Goal: Task Accomplishment & Management: Use online tool/utility

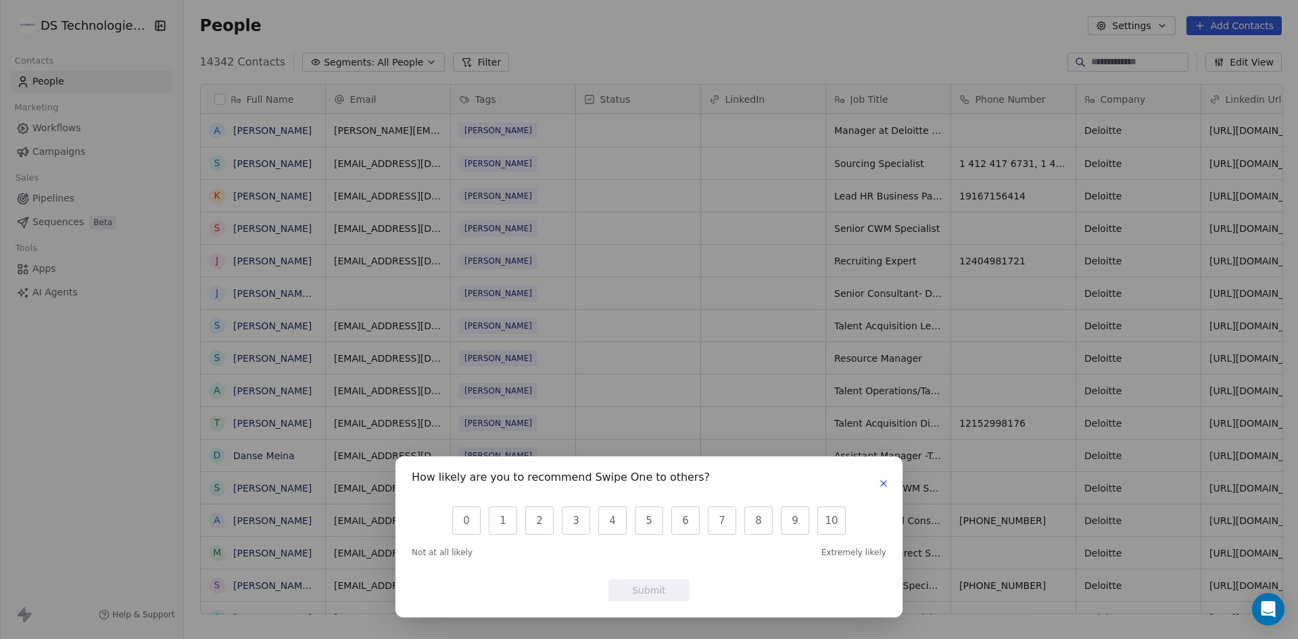
scroll to position [552, 1106]
click at [885, 480] on icon "button" at bounding box center [883, 483] width 11 height 11
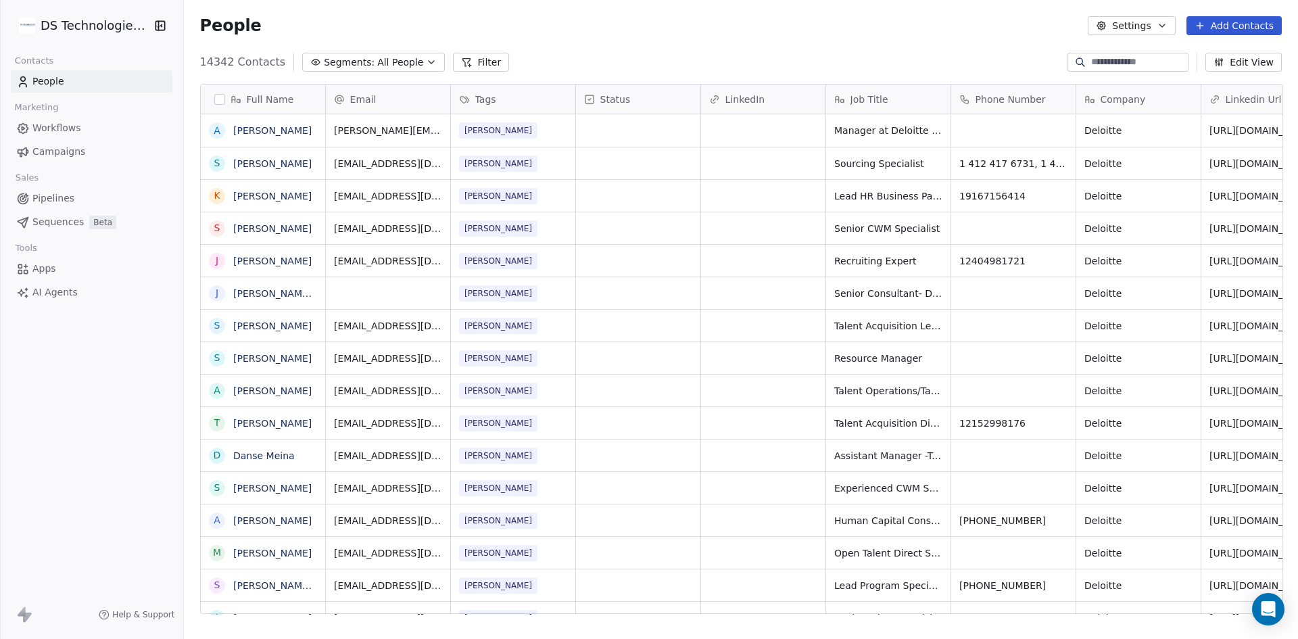
click at [51, 18] on html "DS Technologies Inc Contacts People Marketing Workflows Campaigns Sales Pipelin…" at bounding box center [649, 319] width 1298 height 639
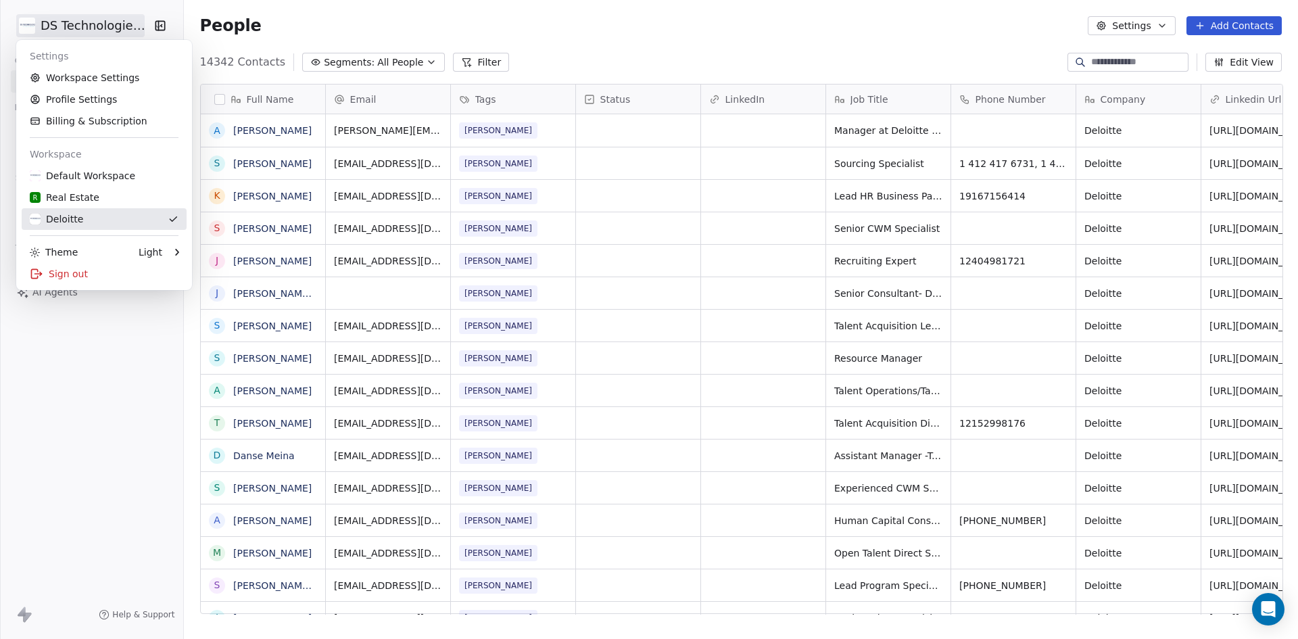
click at [89, 218] on div "Deloitte" at bounding box center [104, 219] width 149 height 14
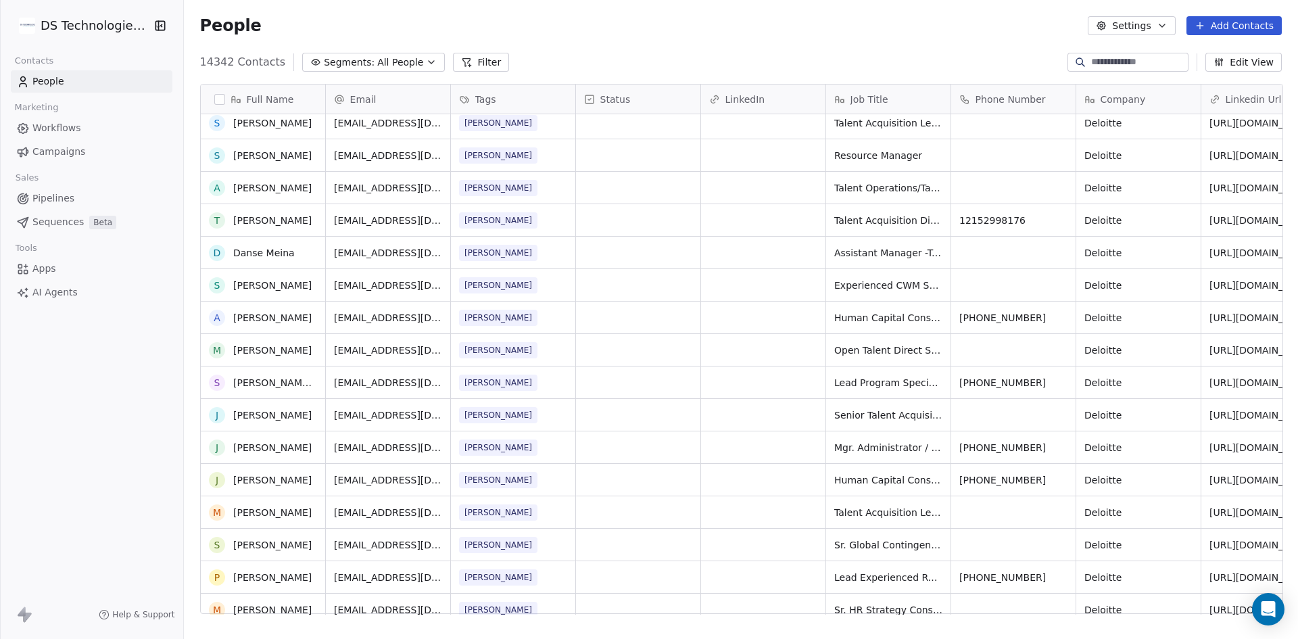
scroll to position [0, 0]
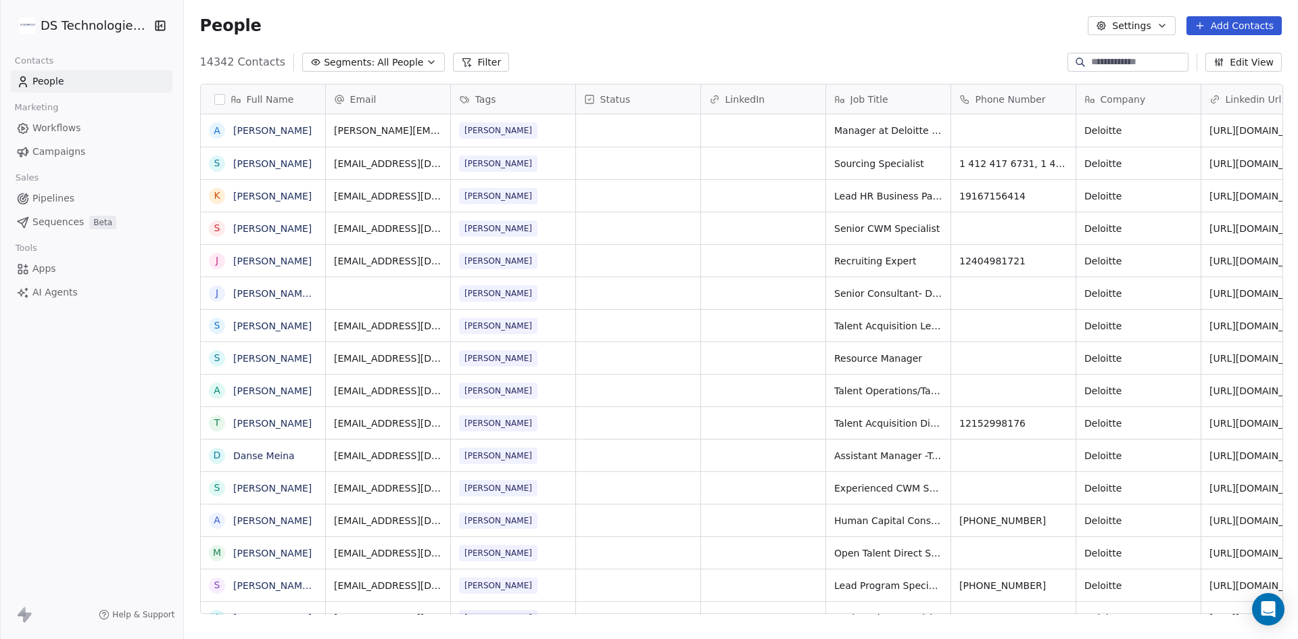
click at [71, 28] on html "DS Technologies Inc Contacts People Marketing Workflows Campaigns Sales Pipelin…" at bounding box center [649, 319] width 1298 height 639
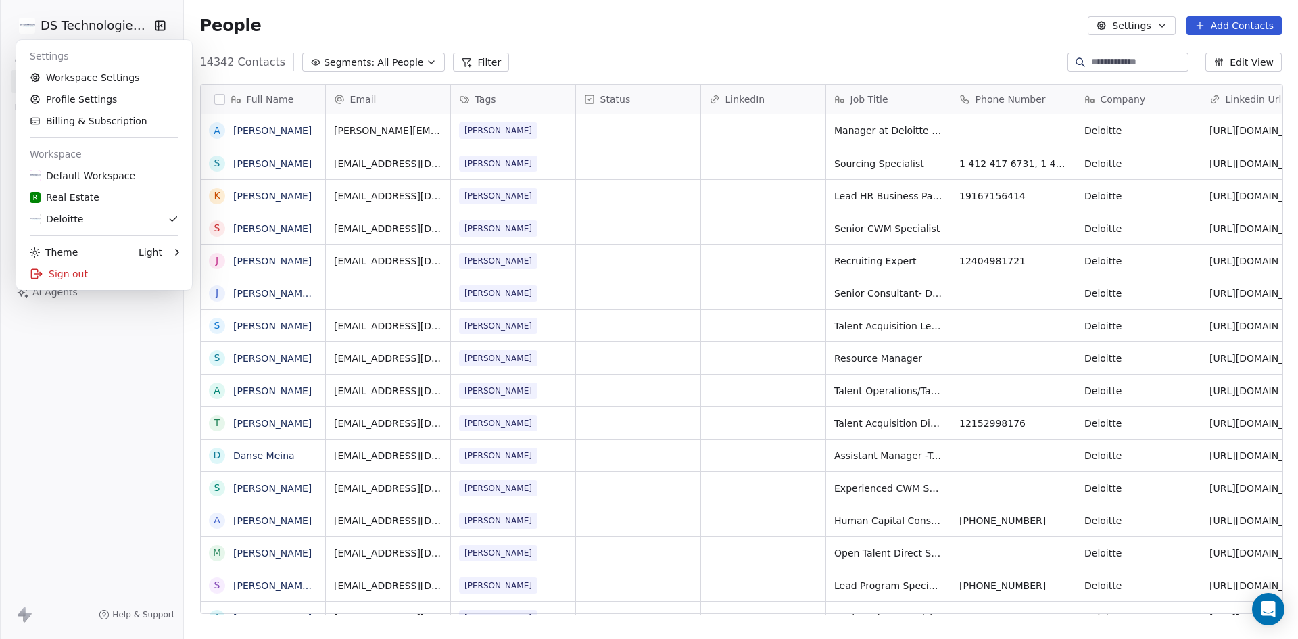
click at [403, 62] on html "DS Technologies Inc Contacts People Marketing Workflows Campaigns Sales Pipelin…" at bounding box center [649, 319] width 1298 height 639
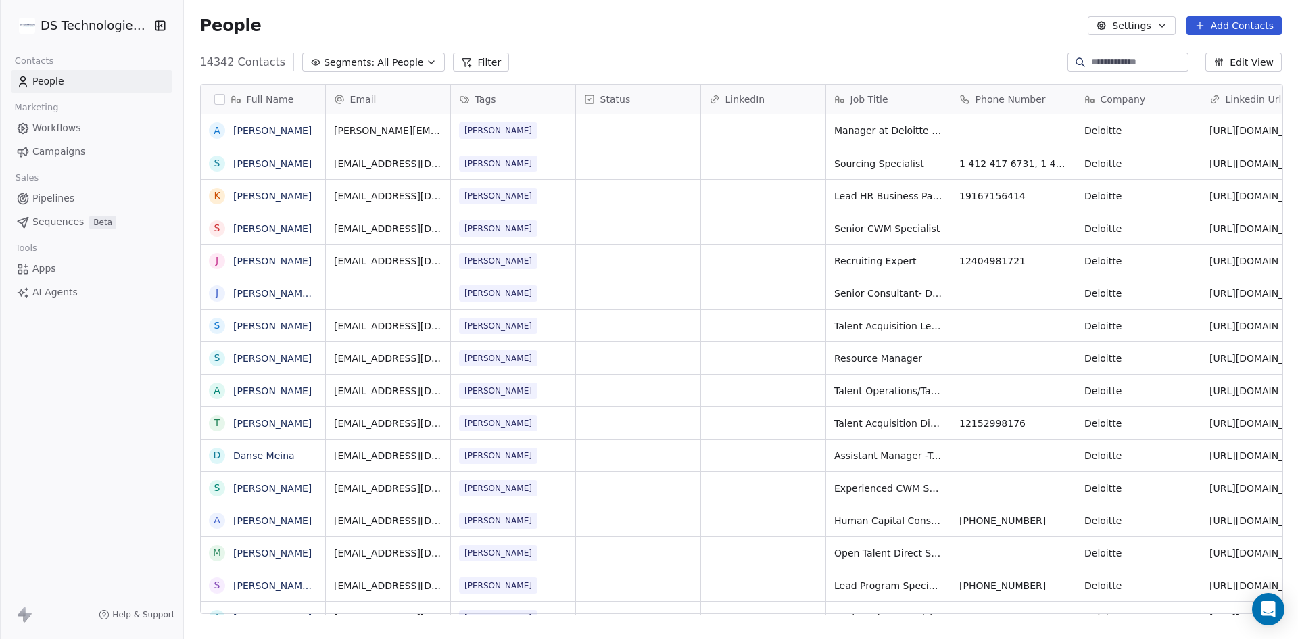
click at [426, 61] on icon "button" at bounding box center [431, 62] width 11 height 11
click at [334, 92] on input "text" at bounding box center [377, 92] width 116 height 20
click at [372, 94] on input "********" at bounding box center [377, 92] width 116 height 20
type input "*"
click at [530, 35] on html "DS Technologies Inc Contacts People Marketing Workflows Campaigns Sales Pipelin…" at bounding box center [649, 319] width 1298 height 639
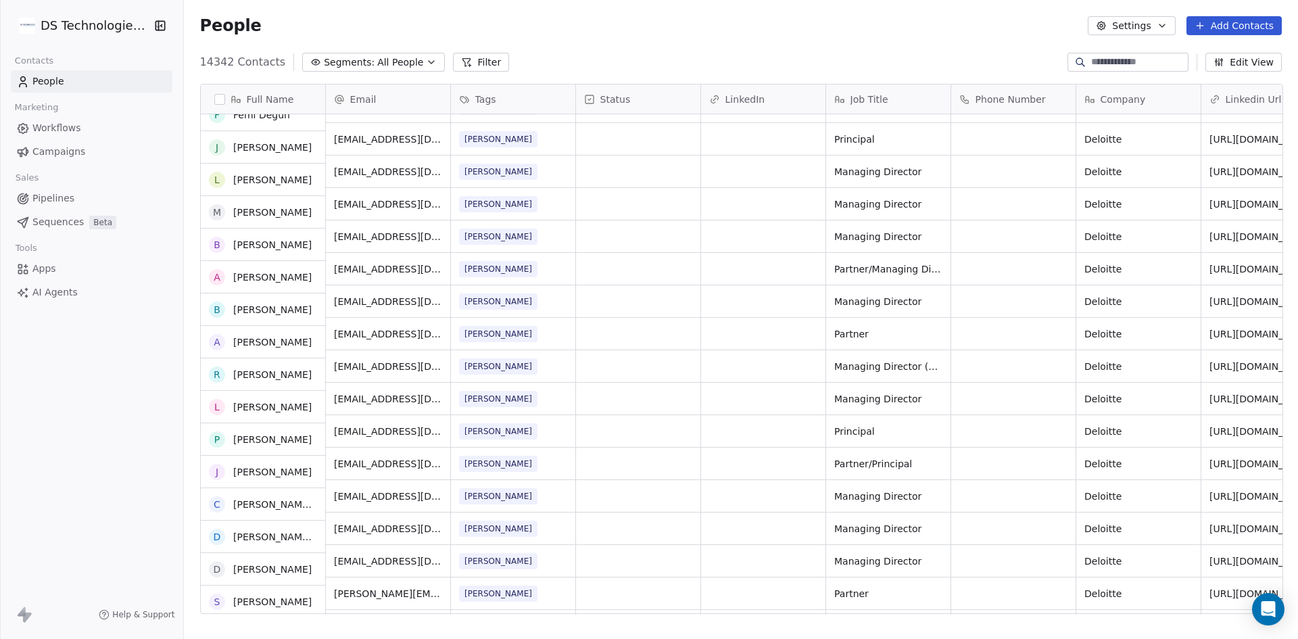
scroll to position [3855, 0]
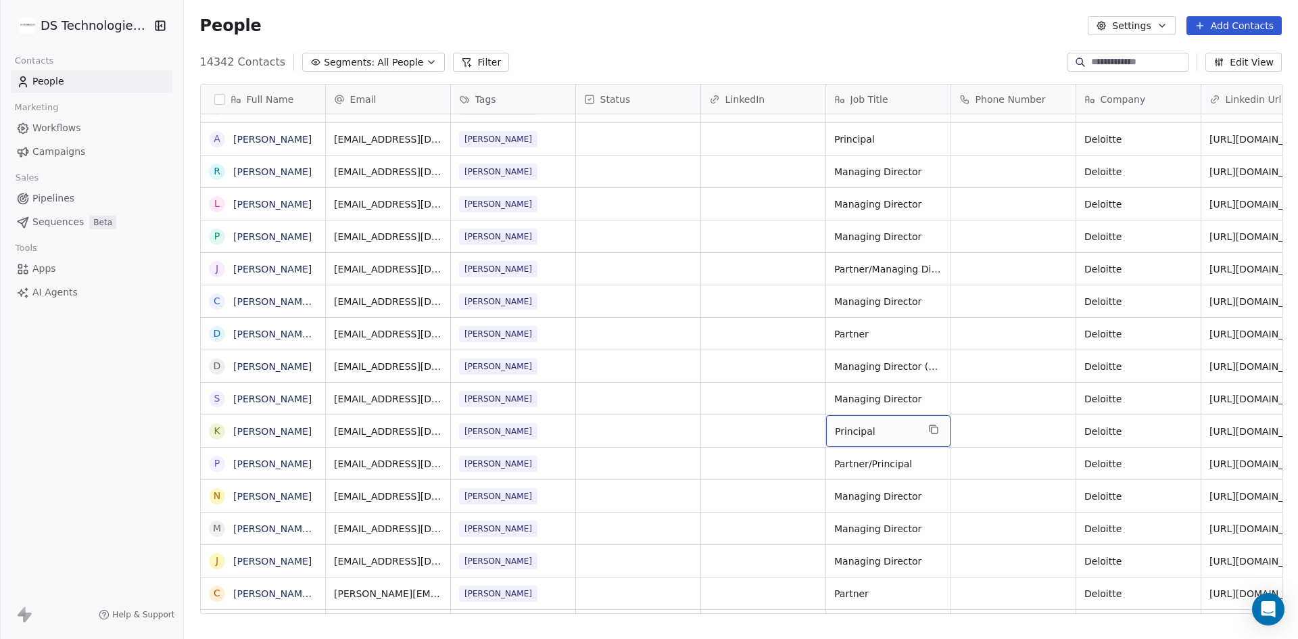
click at [855, 430] on span "Principal" at bounding box center [876, 432] width 83 height 14
drag, startPoint x: 872, startPoint y: 425, endPoint x: 783, endPoint y: 446, distance: 91.2
click at [783, 446] on html "DS Technologies Inc Contacts People Marketing Workflows Campaigns Sales Pipelin…" at bounding box center [649, 319] width 1298 height 639
click at [784, 446] on html "DS Technologies Inc Contacts People Marketing Workflows Campaigns Sales Pipelin…" at bounding box center [649, 319] width 1298 height 639
click at [477, 64] on button "Filter" at bounding box center [481, 62] width 56 height 19
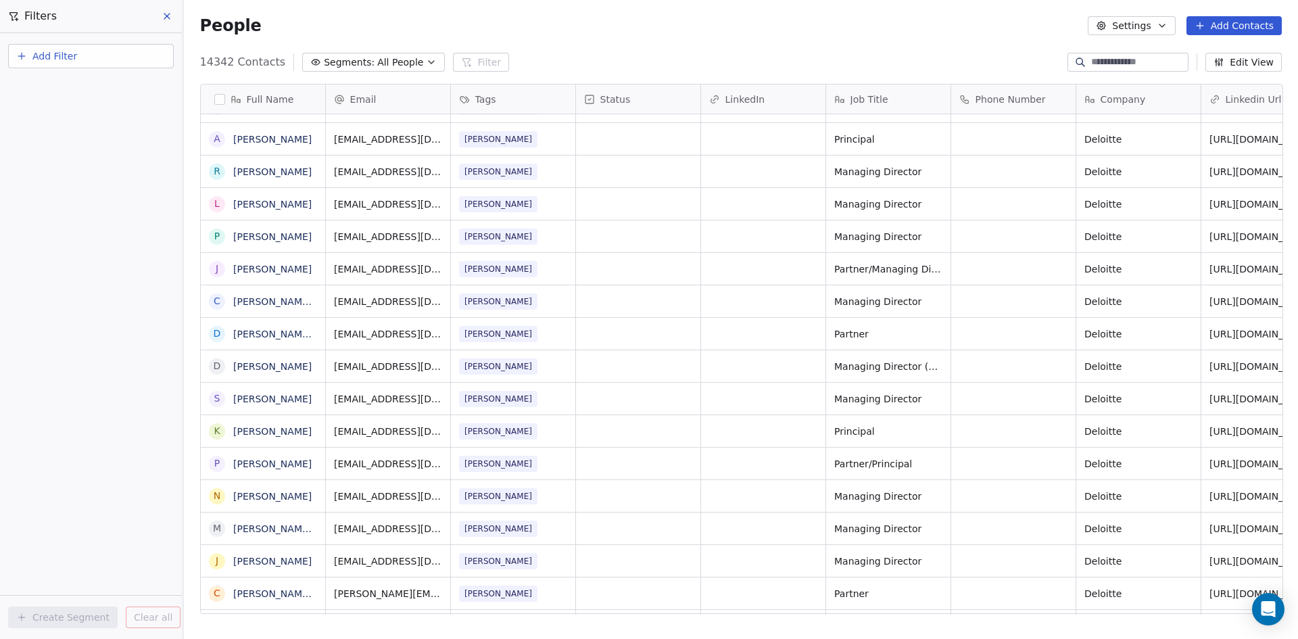
click at [63, 57] on span "Add Filter" at bounding box center [54, 56] width 45 height 14
click at [88, 81] on span "Contact properties" at bounding box center [66, 88] width 88 height 14
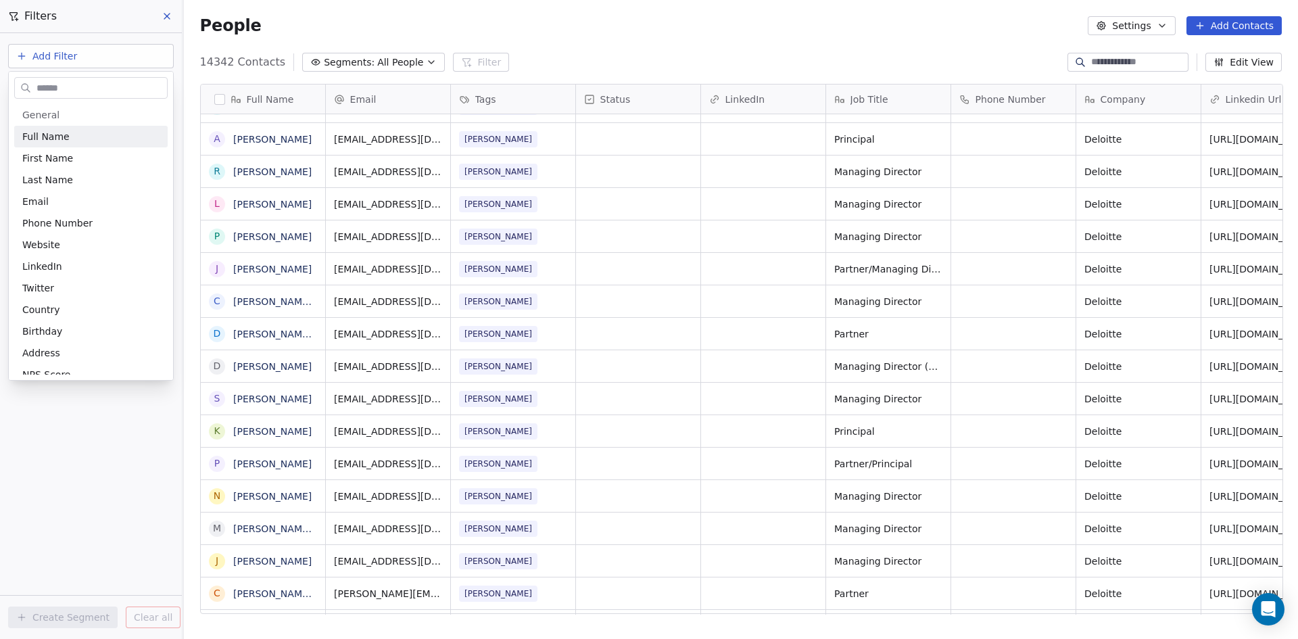
click at [77, 83] on input "text" at bounding box center [100, 88] width 133 height 20
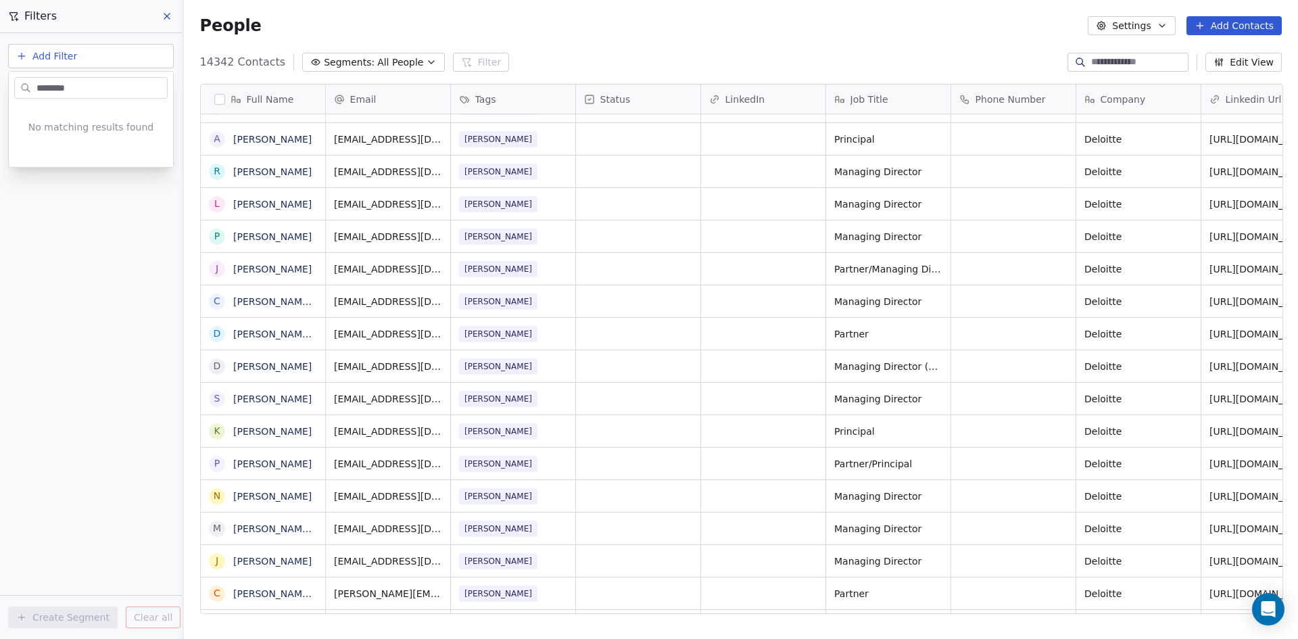
type input "*********"
click at [86, 55] on html "DS Technologies Inc Contacts People Marketing Workflows Campaigns Sales Pipelin…" at bounding box center [649, 319] width 1298 height 639
click at [51, 53] on span "Add Filter" at bounding box center [54, 56] width 45 height 14
click at [80, 85] on span "Contact properties" at bounding box center [66, 88] width 88 height 14
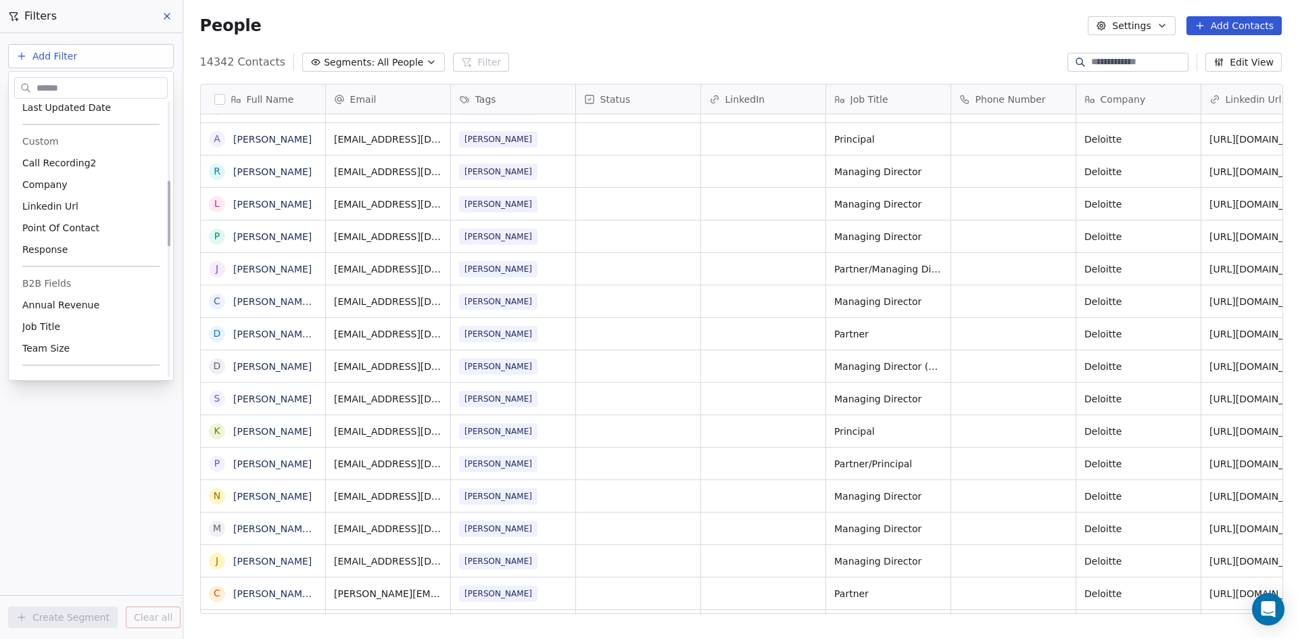
scroll to position [541, 0]
click at [41, 56] on html "DS Technologies Inc Contacts People Marketing Workflows Campaigns Sales Pipelin…" at bounding box center [649, 319] width 1298 height 639
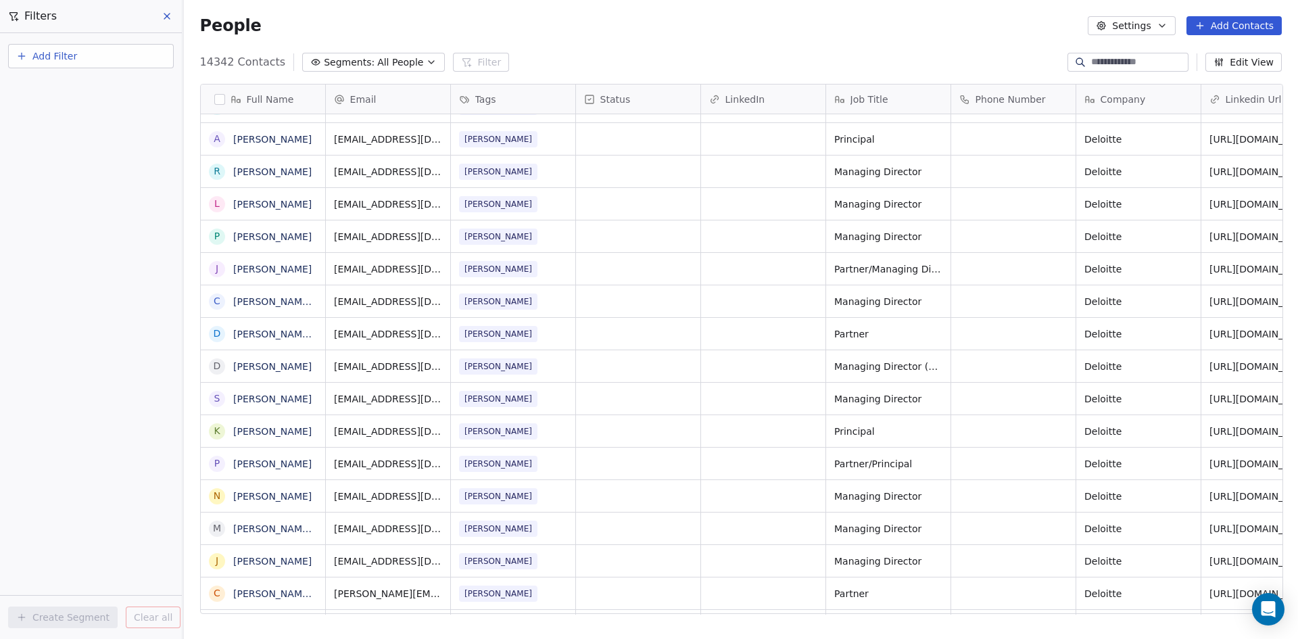
click at [118, 62] on button "Add Filter" at bounding box center [91, 56] width 166 height 24
click at [104, 93] on div "Contact properties" at bounding box center [90, 88] width 137 height 14
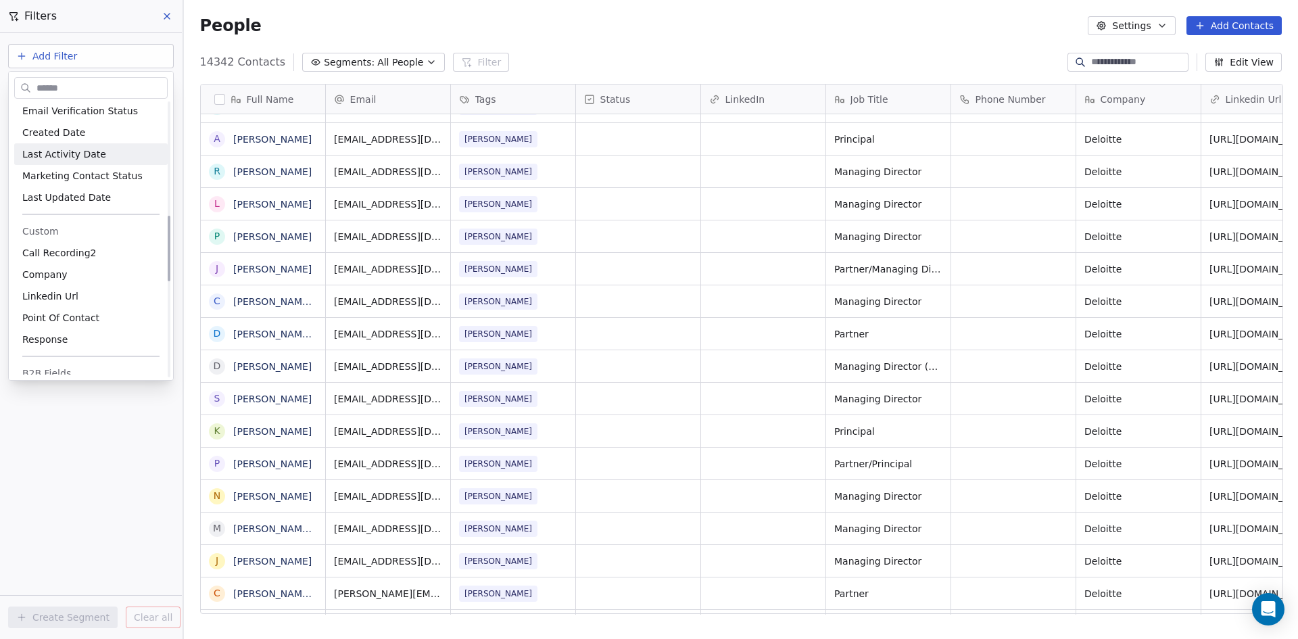
scroll to position [473, 0]
click at [90, 86] on input "text" at bounding box center [100, 88] width 133 height 20
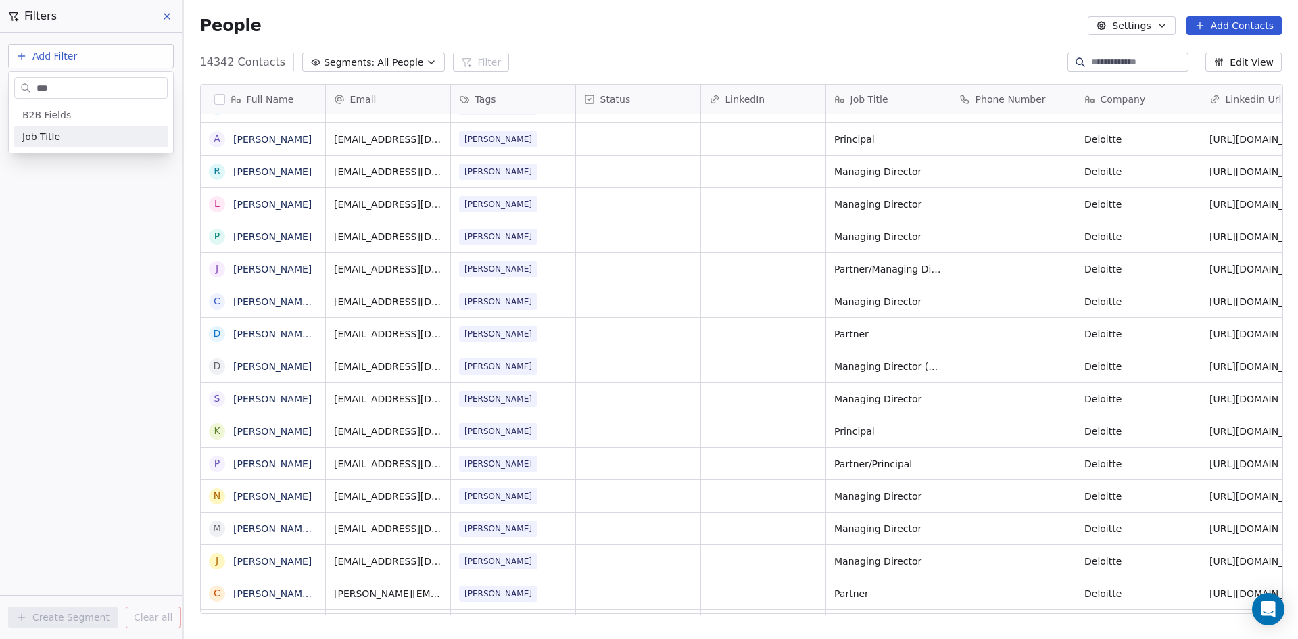
type input "***"
click at [95, 135] on div "Job Title" at bounding box center [90, 137] width 137 height 14
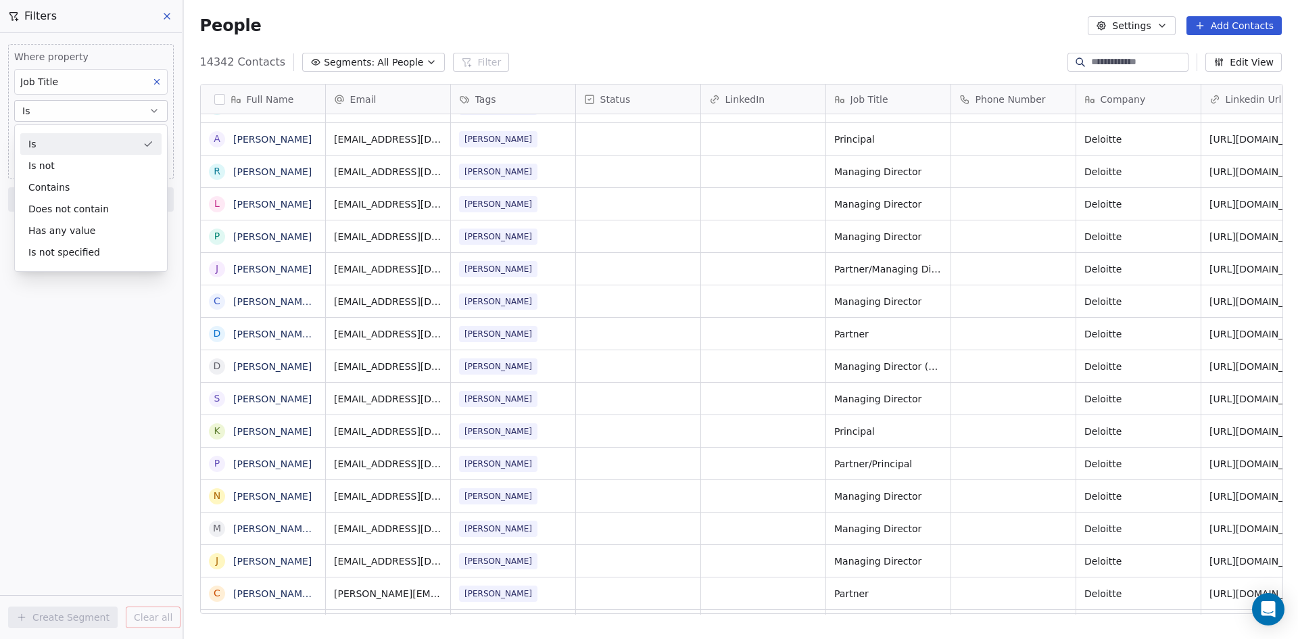
click at [80, 150] on div "Is" at bounding box center [90, 144] width 141 height 22
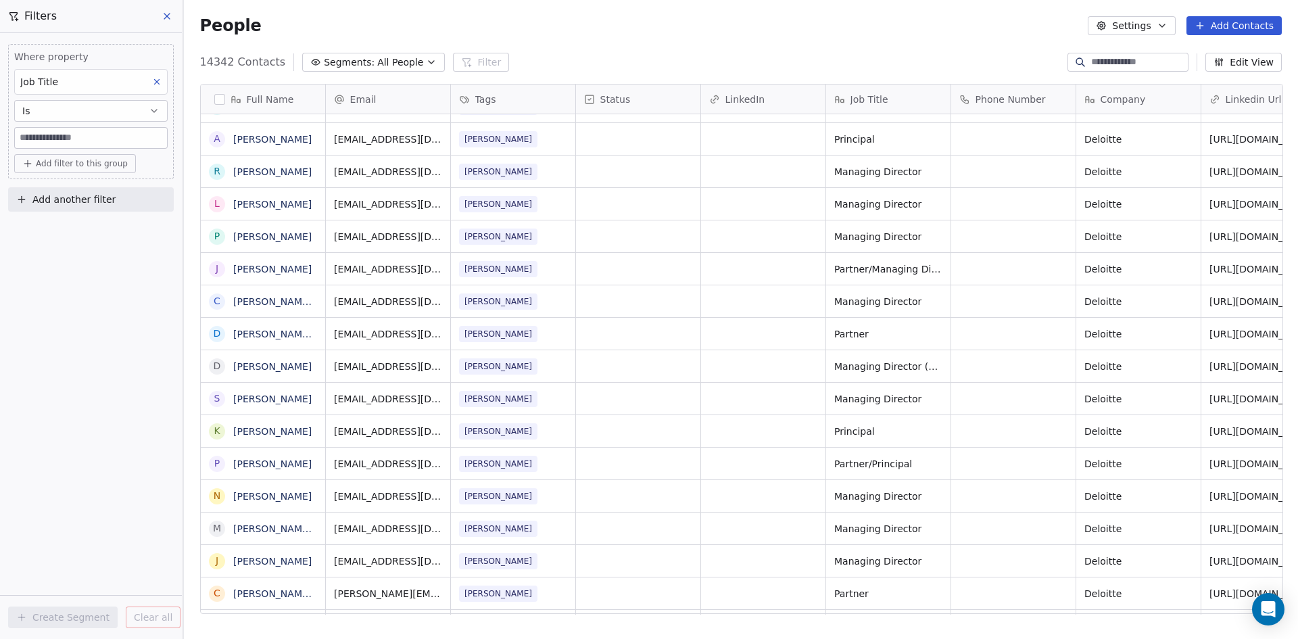
click at [74, 136] on input at bounding box center [91, 138] width 152 height 20
type input "*"
type input "*********"
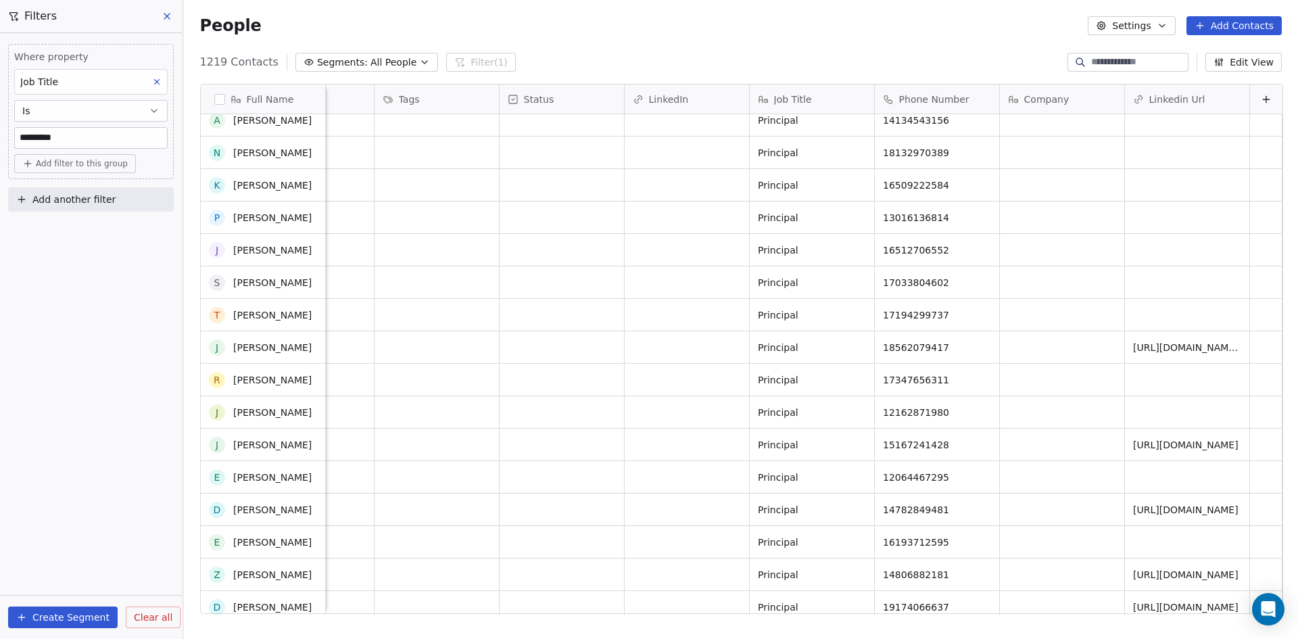
scroll to position [406, 0]
